Goal: Task Accomplishment & Management: Use online tool/utility

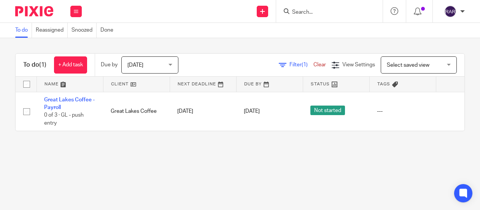
click at [143, 64] on span "Tomorrow" at bounding box center [135, 64] width 16 height 5
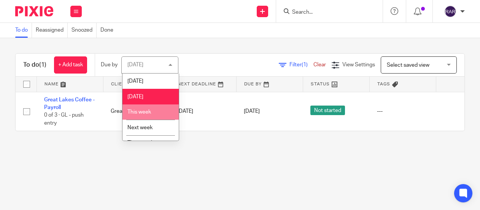
click at [141, 110] on span "This week" at bounding box center [139, 111] width 24 height 5
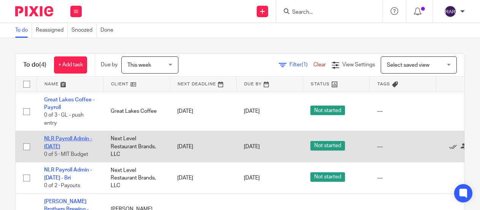
click at [59, 137] on link "NLR Payroll Admin - [DATE]" at bounding box center [68, 142] width 48 height 13
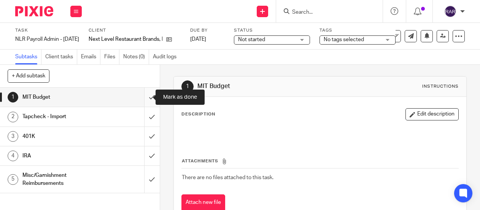
click at [143, 95] on input "submit" at bounding box center [80, 96] width 160 height 19
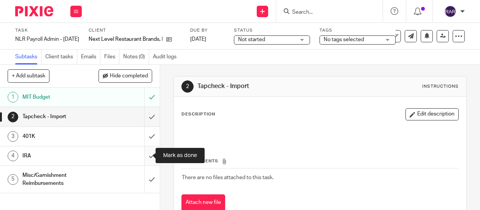
click at [144, 155] on input "submit" at bounding box center [80, 155] width 160 height 19
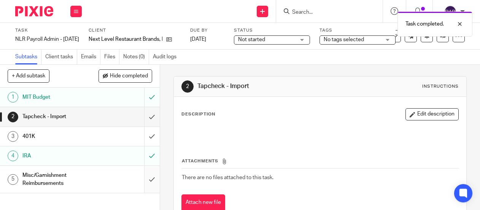
click at [143, 178] on input "submit" at bounding box center [80, 178] width 160 height 27
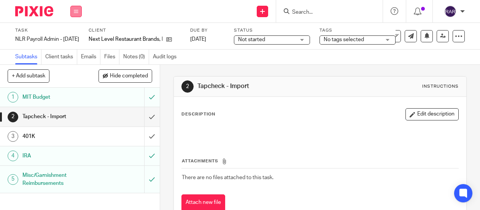
click at [76, 11] on icon at bounding box center [76, 11] width 5 height 5
click at [73, 35] on link "Work" at bounding box center [72, 35] width 13 height 5
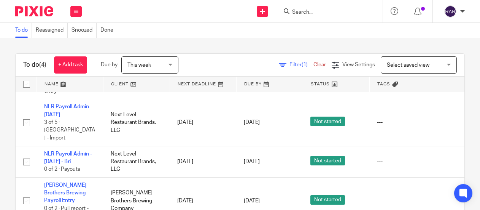
scroll to position [40, 0]
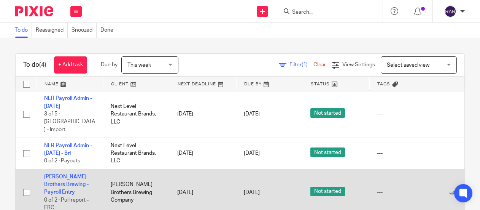
click at [55, 179] on td "Woodcock Brothers Brewing - Payroll Entry 0 of 2 · Pull report - EBC" at bounding box center [70, 191] width 67 height 47
click at [56, 174] on link "[PERSON_NAME] Brothers Brewing - Payroll Entry" at bounding box center [66, 184] width 44 height 21
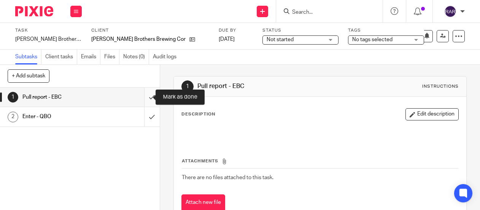
click at [143, 94] on input "submit" at bounding box center [80, 96] width 160 height 19
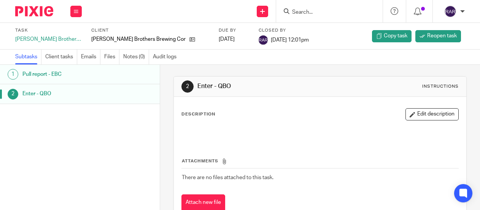
click at [141, 124] on div "1 Pull report - EBC 2 Enter - QBO" at bounding box center [80, 126] width 160 height 122
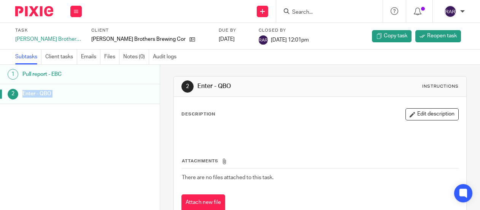
click at [116, 152] on div "1 Pull report - EBC 2 Enter - QBO" at bounding box center [80, 126] width 160 height 122
click at [78, 12] on icon at bounding box center [76, 11] width 5 height 5
click at [73, 37] on link "Work" at bounding box center [72, 35] width 13 height 5
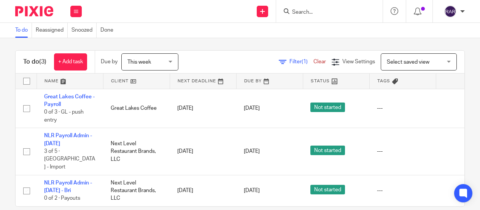
scroll to position [12, 0]
